Goal: Information Seeking & Learning: Learn about a topic

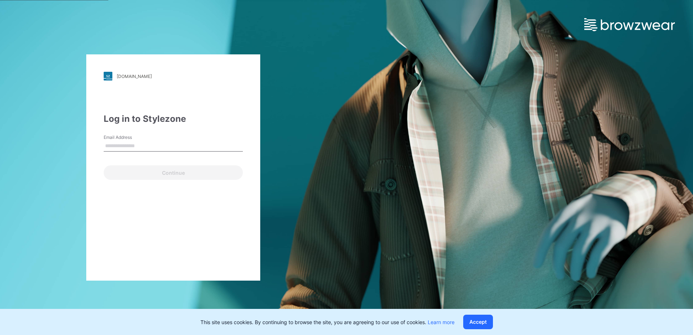
click at [133, 145] on input "Email Address" at bounding box center [173, 146] width 139 height 11
type input "**********"
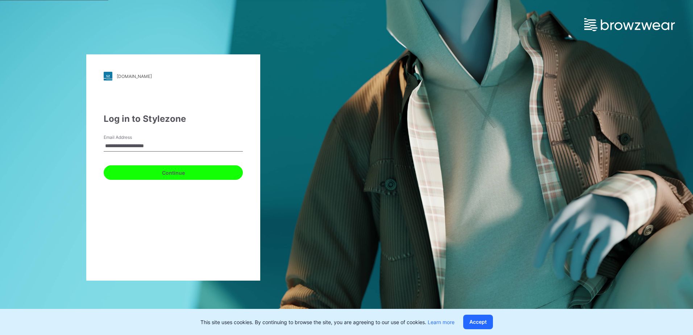
click at [144, 173] on button "Continue" at bounding box center [173, 172] width 139 height 14
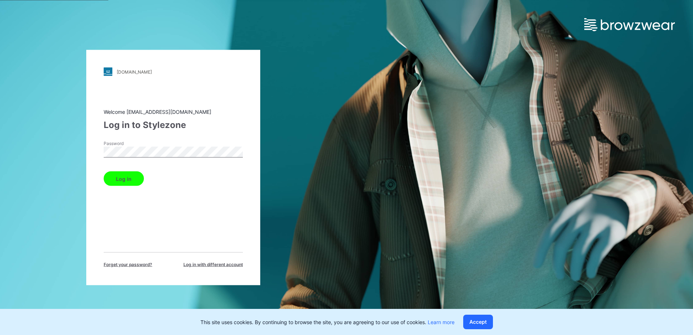
click at [89, 154] on div "walmart.stylezone.com Loading... Welcome support@browzwear.com Log in to Stylez…" at bounding box center [173, 167] width 174 height 235
click at [129, 179] on button "Log in" at bounding box center [124, 178] width 40 height 14
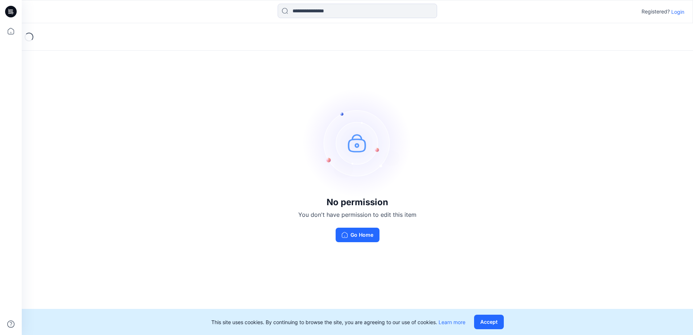
click at [682, 11] on p "Login" at bounding box center [677, 12] width 13 height 8
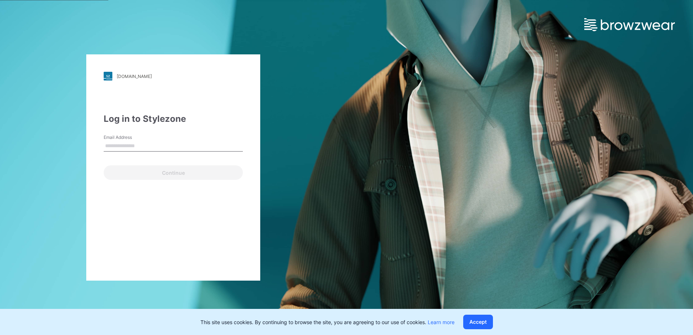
click at [188, 149] on input "Email Address" at bounding box center [173, 146] width 139 height 11
type input "**********"
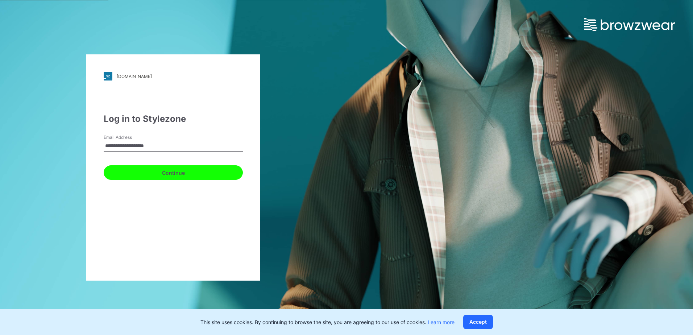
click at [170, 173] on button "Continue" at bounding box center [173, 172] width 139 height 14
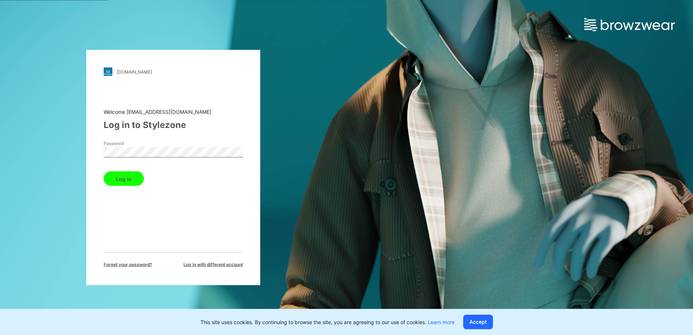
click at [132, 173] on button "Log in" at bounding box center [124, 178] width 40 height 14
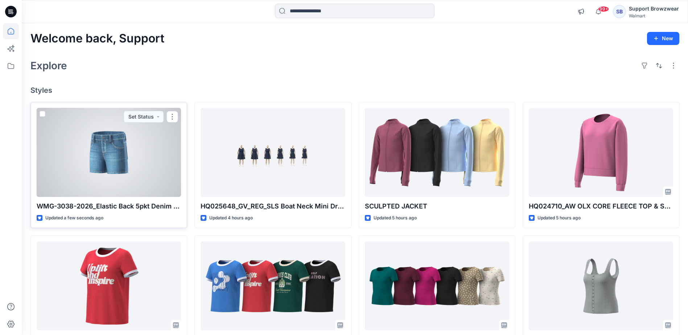
click at [167, 173] on div at bounding box center [109, 152] width 144 height 89
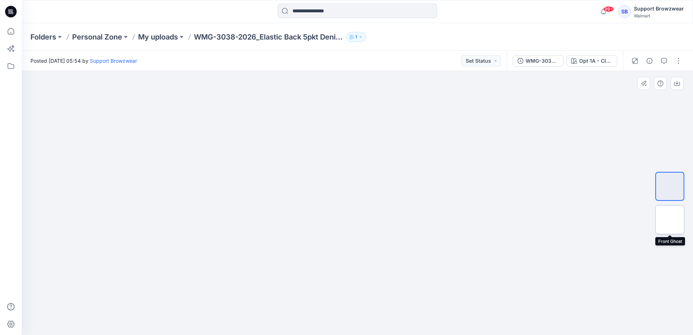
click at [670, 220] on img at bounding box center [670, 220] width 0 height 0
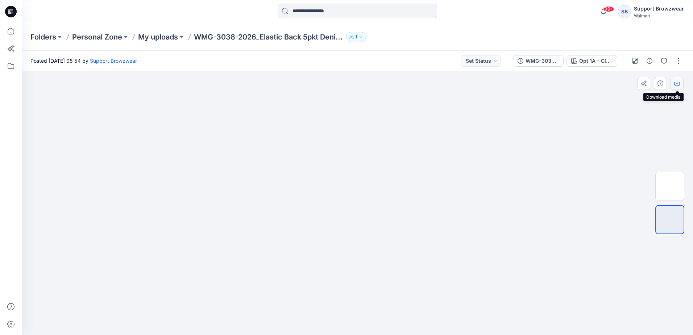
click at [676, 86] on icon "button" at bounding box center [677, 84] width 6 height 4
click at [678, 83] on icon "button" at bounding box center [677, 83] width 6 height 6
drag, startPoint x: 683, startPoint y: 33, endPoint x: 672, endPoint y: 29, distance: 12.3
click at [683, 33] on div "Folders Personal Zone My uploads WMG-3038-2026_Elastic Back 5pkt Denim Shorts 3…" at bounding box center [357, 37] width 671 height 28
click at [624, 12] on div "SB" at bounding box center [624, 11] width 13 height 13
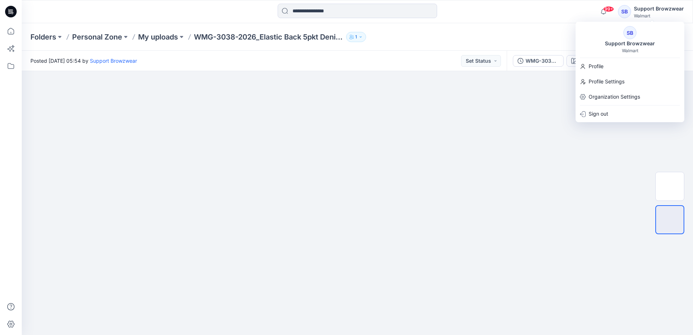
click at [636, 31] on div "SB" at bounding box center [629, 32] width 13 height 13
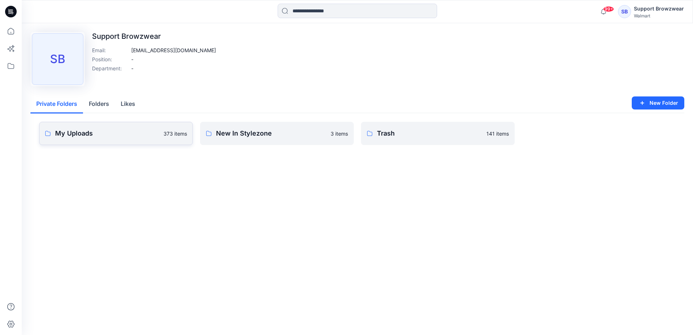
click at [134, 140] on link "My Uploads 373 items" at bounding box center [116, 133] width 154 height 23
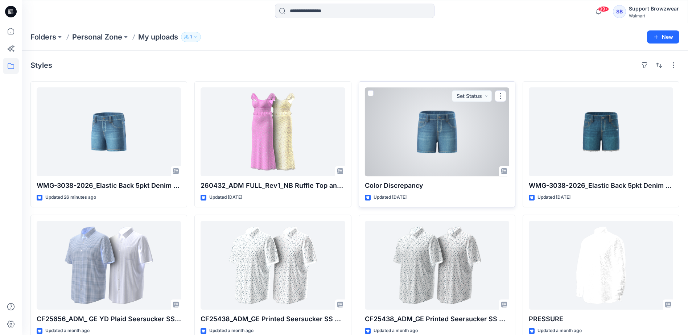
click at [474, 157] on div at bounding box center [437, 131] width 144 height 89
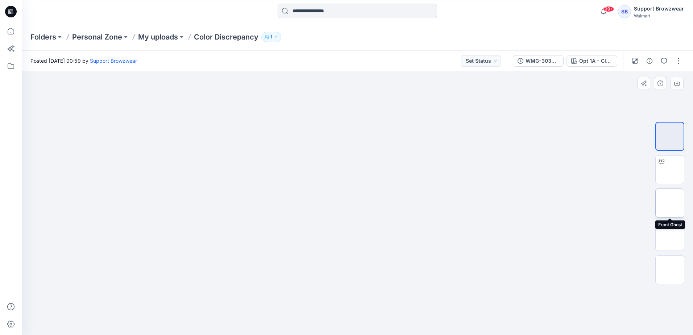
click at [670, 203] on img at bounding box center [670, 203] width 0 height 0
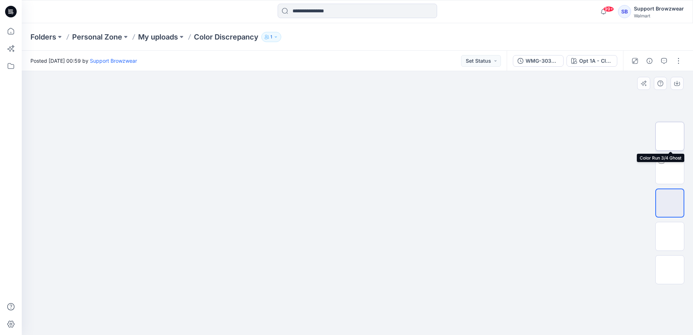
click at [670, 136] on img at bounding box center [670, 136] width 0 height 0
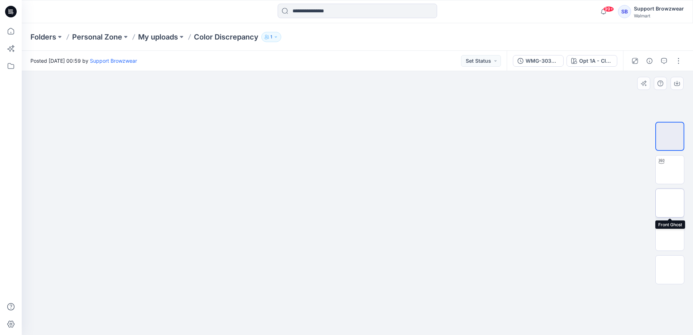
click at [670, 203] on img at bounding box center [670, 203] width 0 height 0
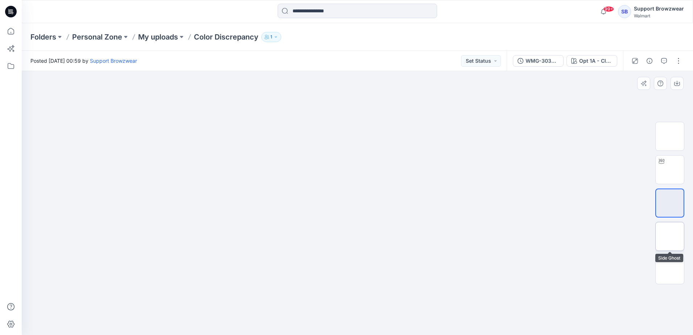
click at [670, 236] on img at bounding box center [670, 236] width 0 height 0
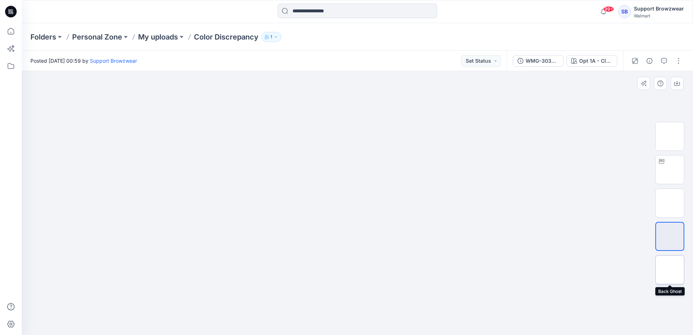
click at [670, 270] on img at bounding box center [670, 270] width 0 height 0
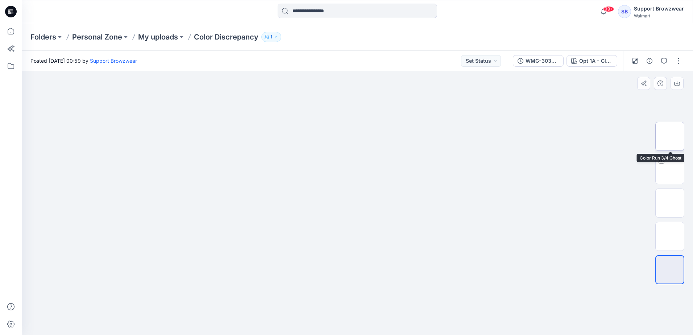
click at [670, 136] on img at bounding box center [670, 136] width 0 height 0
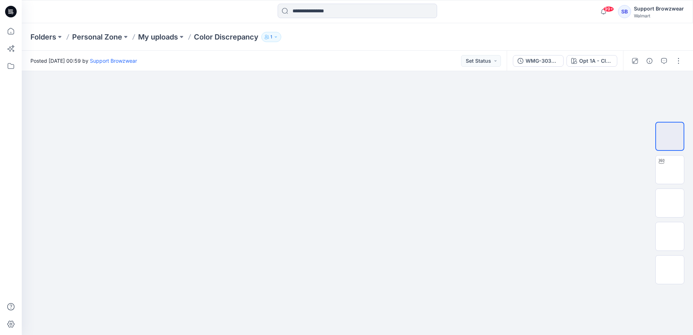
click at [530, 11] on div "99+ Notifications Your style WMG-3038-2026_Elastic Back 5pkt Denim Shorts 3 Ins…" at bounding box center [357, 12] width 671 height 16
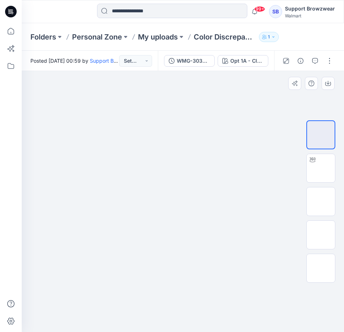
click at [197, 151] on img at bounding box center [183, 151] width 95 height 0
click at [321, 202] on img at bounding box center [321, 202] width 0 height 0
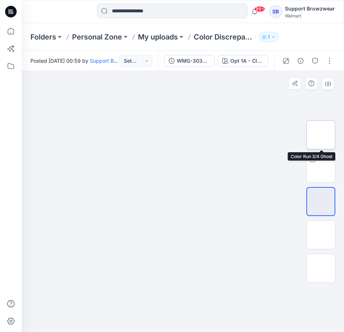
click at [321, 135] on img at bounding box center [321, 135] width 0 height 0
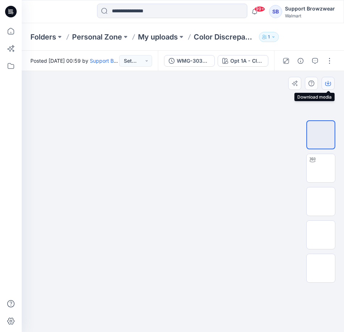
click at [329, 81] on icon "button" at bounding box center [328, 83] width 6 height 6
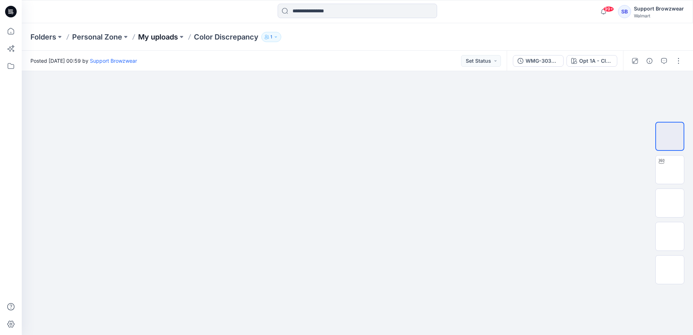
click at [168, 35] on p "My uploads" at bounding box center [158, 37] width 40 height 10
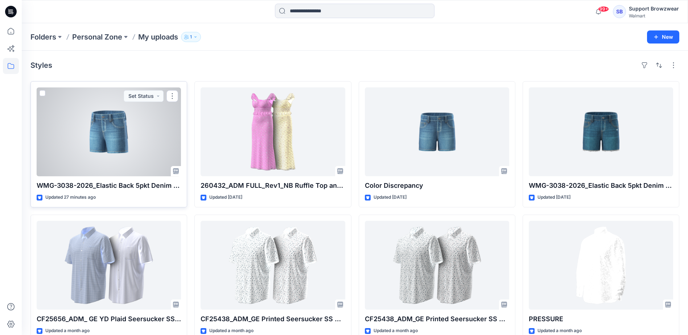
click at [147, 147] on div at bounding box center [109, 131] width 144 height 89
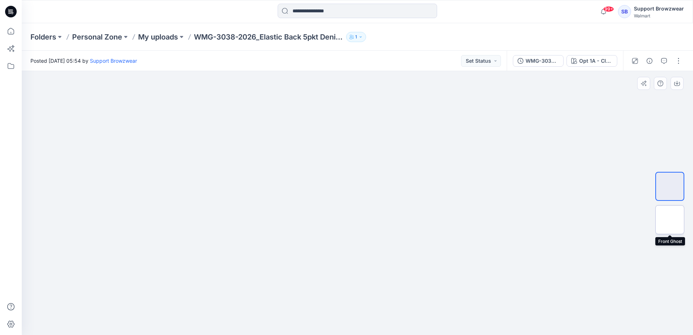
click at [670, 220] on img at bounding box center [670, 220] width 0 height 0
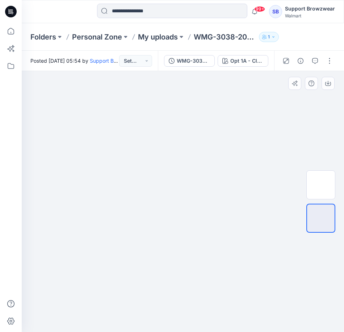
click at [169, 151] on img at bounding box center [183, 151] width 95 height 0
click at [327, 84] on icon "button" at bounding box center [328, 83] width 6 height 6
